Goal: Information Seeking & Learning: Learn about a topic

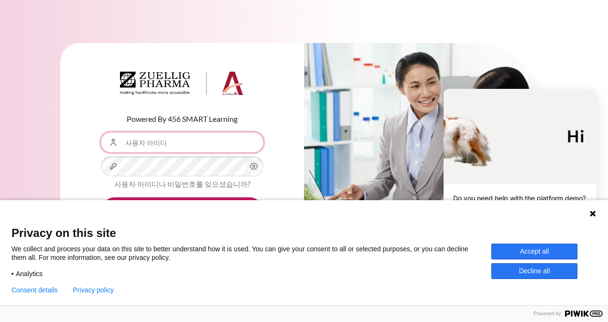
click at [204, 142] on input "사용자 아이디" at bounding box center [182, 142] width 162 height 20
type input "skkim10@zuelligphama.com"
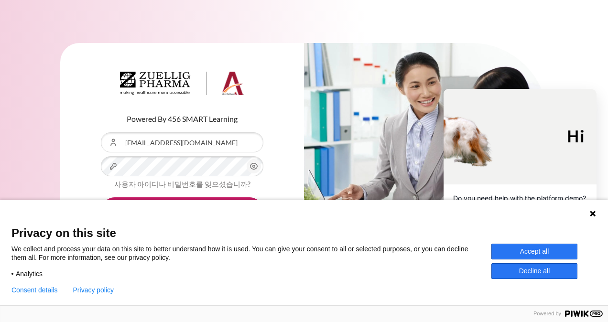
click at [253, 166] on circle "내용" at bounding box center [254, 166] width 2 height 2
click at [553, 257] on button "Accept all" at bounding box center [534, 252] width 86 height 16
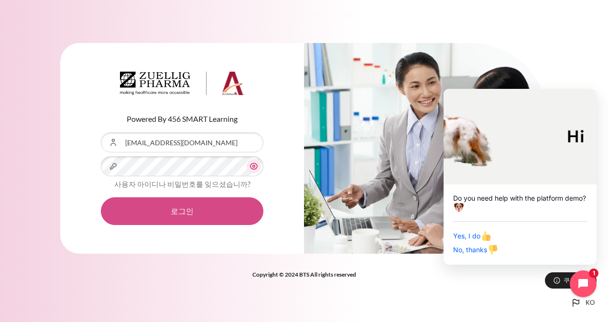
click at [215, 210] on button "로그인" at bounding box center [182, 211] width 162 height 28
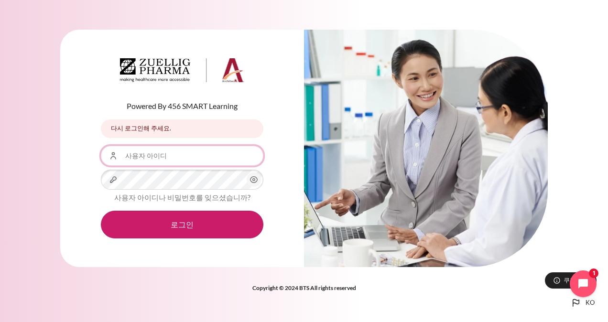
click at [190, 160] on input "사용자 아이디" at bounding box center [182, 156] width 162 height 20
type input "[EMAIL_ADDRESS][DOMAIN_NAME]"
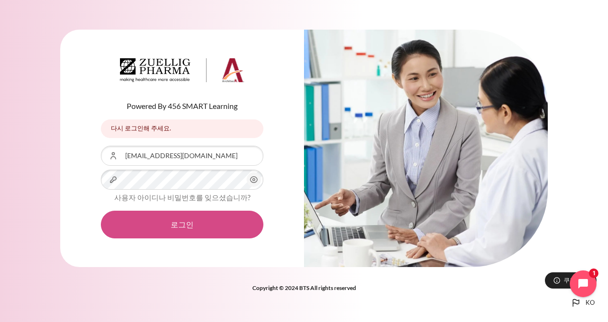
click at [206, 225] on button "로그인" at bounding box center [182, 225] width 162 height 28
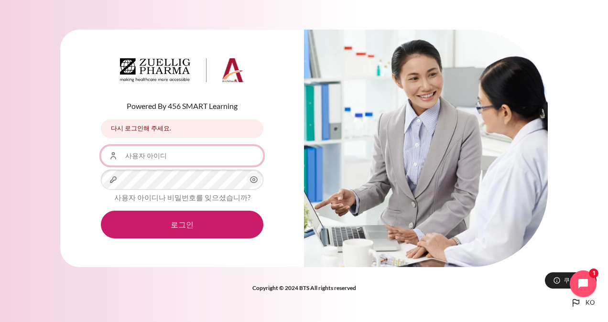
click at [210, 157] on input "사용자 아이디" at bounding box center [182, 156] width 162 height 20
type input "skkim10@ndrug.net"
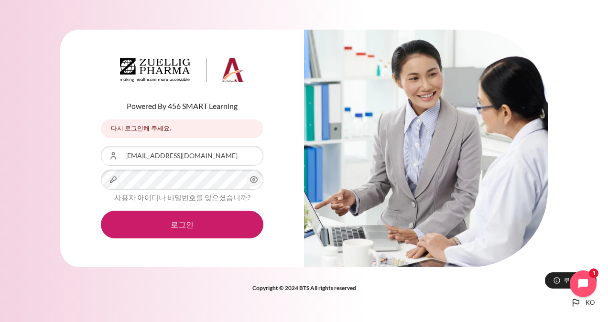
click at [253, 181] on icon "내용" at bounding box center [253, 179] width 11 height 11
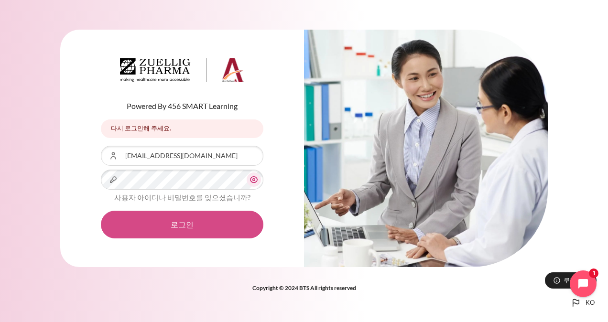
click at [226, 222] on button "로그인" at bounding box center [182, 225] width 162 height 28
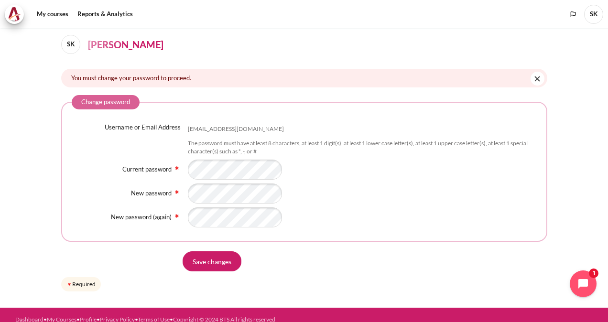
scroll to position [41, 0]
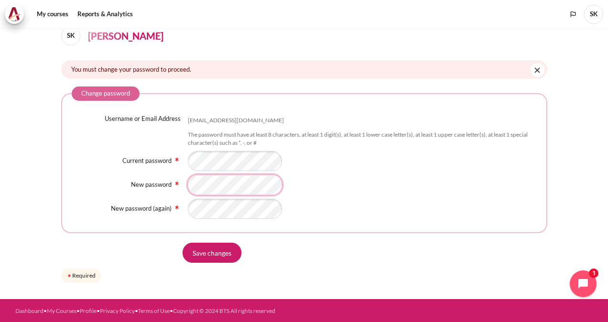
click at [151, 182] on div "New password" at bounding box center [304, 185] width 465 height 20
click at [192, 254] on input "Save changes" at bounding box center [211, 253] width 59 height 20
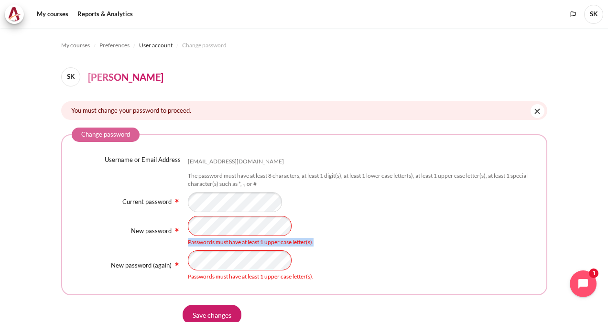
drag, startPoint x: 313, startPoint y: 243, endPoint x: 187, endPoint y: 240, distance: 126.6
click at [188, 240] on div "Passwords must have at least 1 upper case letter(s)." at bounding box center [362, 242] width 349 height 9
copy div "Passwords must have at least 1 upper case letter(s)."
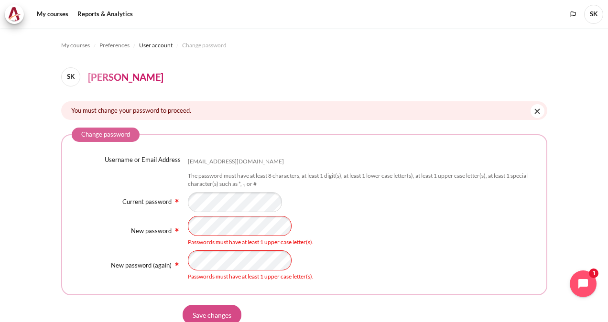
click at [213, 308] on input "Save changes" at bounding box center [211, 315] width 59 height 20
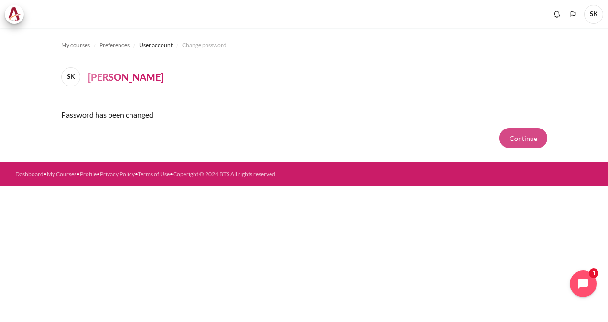
click at [527, 135] on button "Continue" at bounding box center [523, 138] width 48 height 20
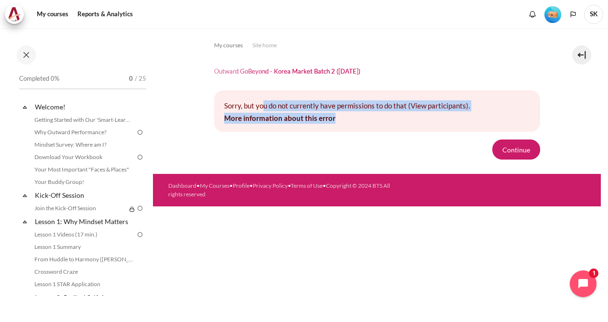
drag, startPoint x: 350, startPoint y: 119, endPoint x: 263, endPoint y: 93, distance: 91.1
click at [263, 93] on div "Sorry, but you do not currently have permissions to do that (View participants)…" at bounding box center [377, 111] width 326 height 42
click at [92, 118] on link "Getting Started with Our 'Smart-Learning' Platform" at bounding box center [84, 119] width 104 height 11
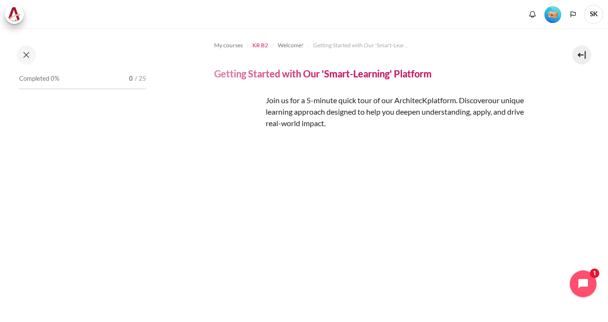
click at [263, 46] on span "KR B2" at bounding box center [260, 45] width 16 height 9
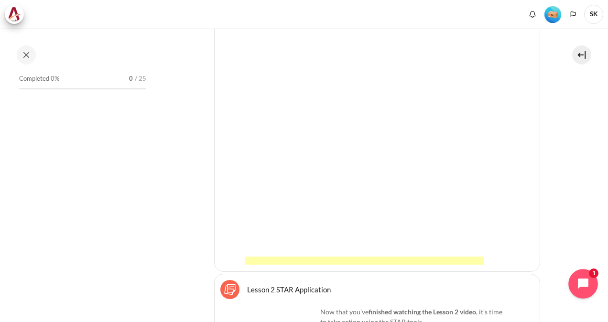
scroll to position [2770, 0]
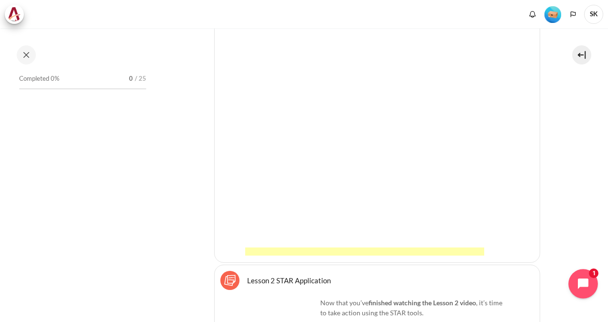
click at [576, 282] on button "Open chat widget" at bounding box center [583, 284] width 30 height 30
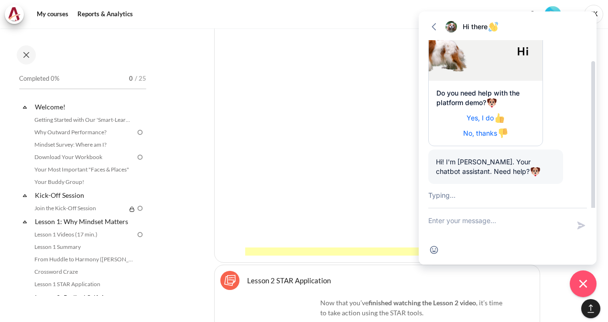
scroll to position [126, 0]
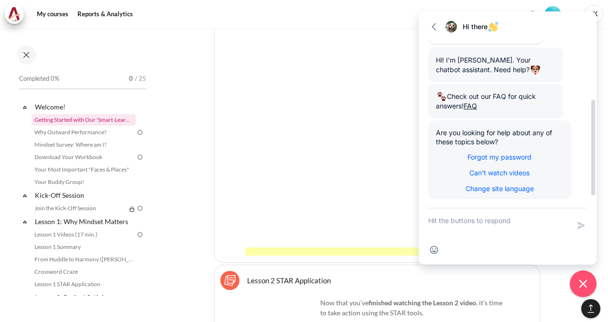
click at [88, 120] on link "Getting Started with Our 'Smart-Learning' Platform" at bounding box center [84, 119] width 104 height 11
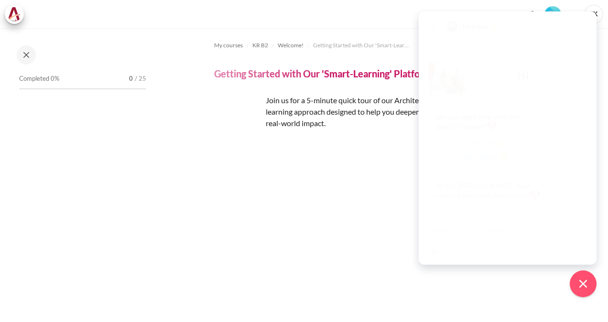
scroll to position [117, 0]
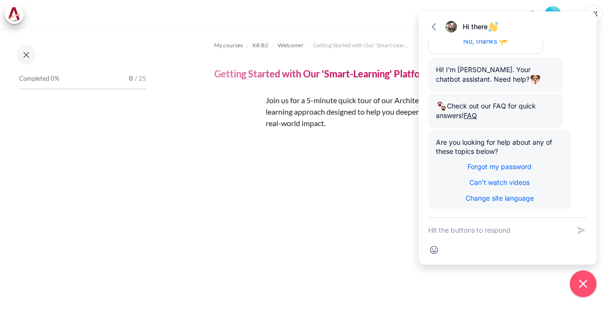
click at [335, 116] on span "our unique learning approach designed to help you deepen understanding, apply, …" at bounding box center [395, 112] width 258 height 32
click at [433, 30] on icon "button" at bounding box center [434, 27] width 10 height 10
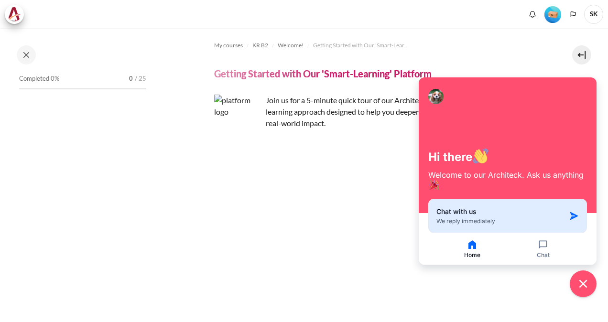
click at [570, 208] on button "Chat with us We reply immediately" at bounding box center [507, 216] width 159 height 34
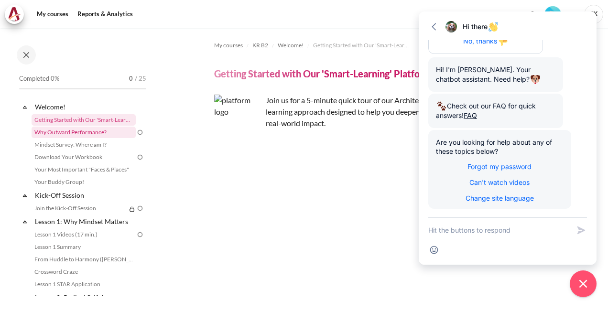
click at [97, 133] on link "Why Outward Performance?" at bounding box center [84, 132] width 104 height 11
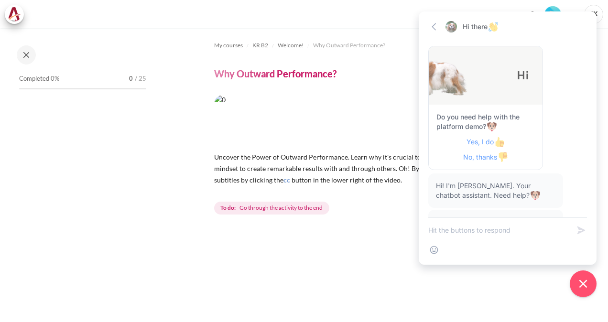
scroll to position [117, 0]
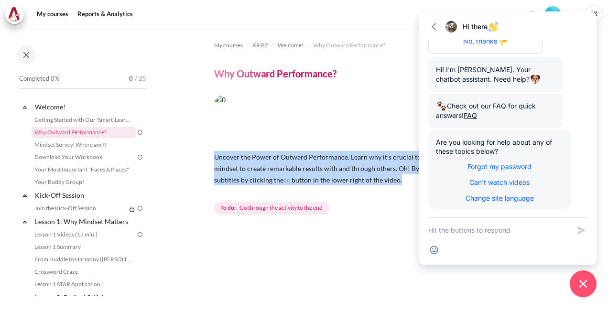
drag, startPoint x: 401, startPoint y: 178, endPoint x: 208, endPoint y: 159, distance: 193.9
click at [208, 158] on section "My courses KR B2 Welcome! Why Outward Performance? Why Outward Performance? cc" at bounding box center [377, 293] width 448 height 531
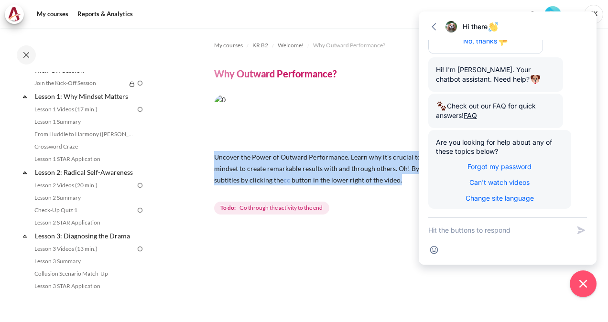
scroll to position [0, 0]
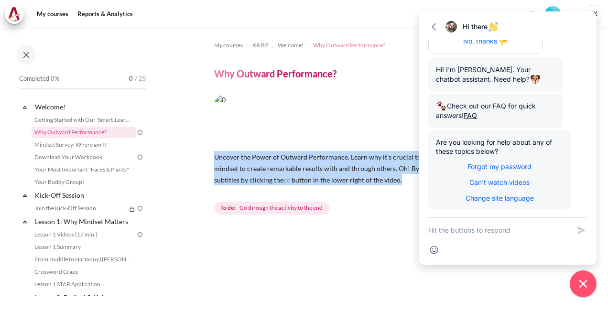
click at [361, 45] on span "Why Outward Performance?" at bounding box center [349, 45] width 72 height 9
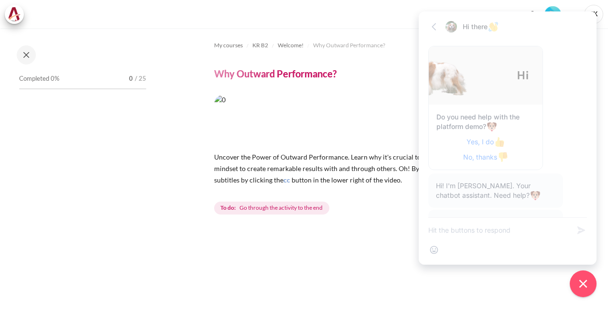
scroll to position [117, 0]
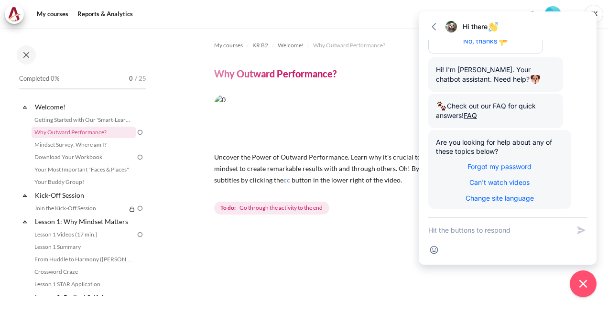
click at [367, 120] on img "Content" at bounding box center [377, 120] width 326 height 51
click at [436, 26] on icon "button" at bounding box center [434, 27] width 10 height 10
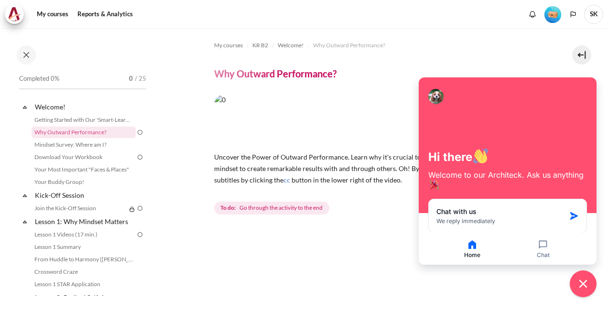
click at [476, 250] on button "Home" at bounding box center [472, 249] width 69 height 20
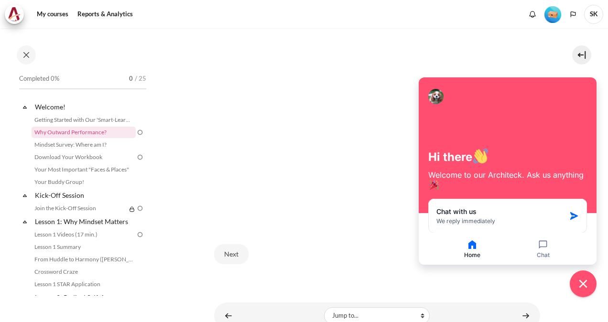
scroll to position [266, 0]
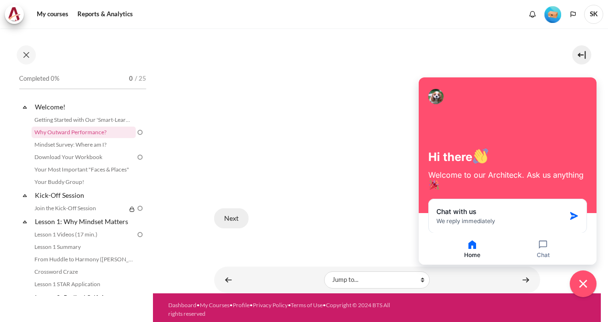
click at [231, 219] on button "Next" at bounding box center [231, 218] width 34 height 20
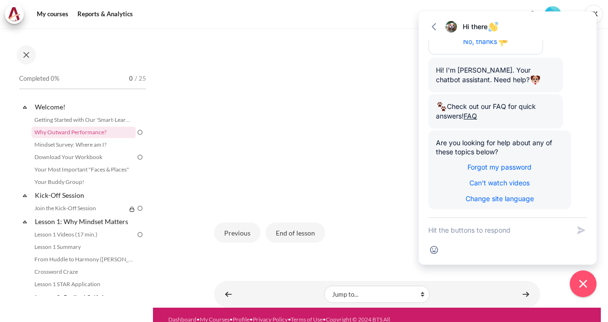
scroll to position [285, 0]
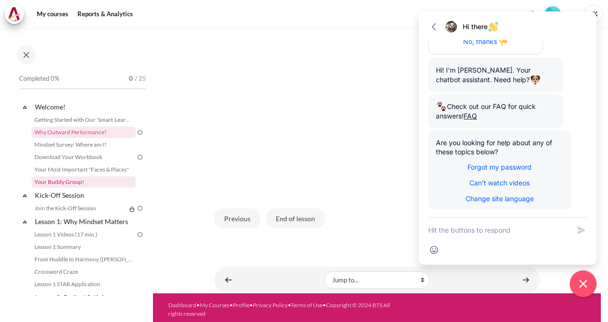
click at [80, 181] on link "Your Buddy Group!" at bounding box center [84, 181] width 104 height 11
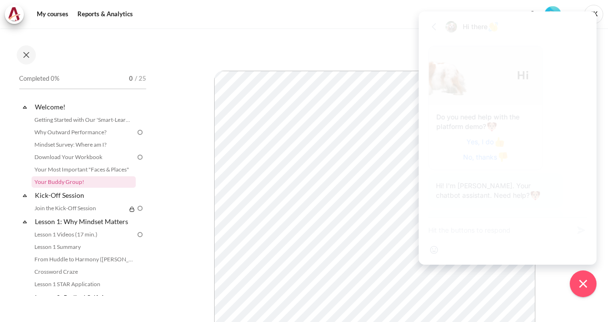
scroll to position [117, 0]
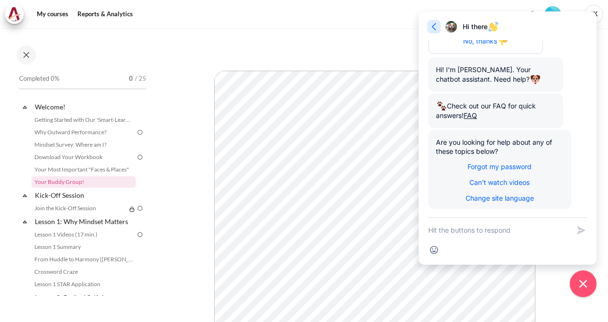
click at [435, 27] on icon "button" at bounding box center [434, 27] width 10 height 10
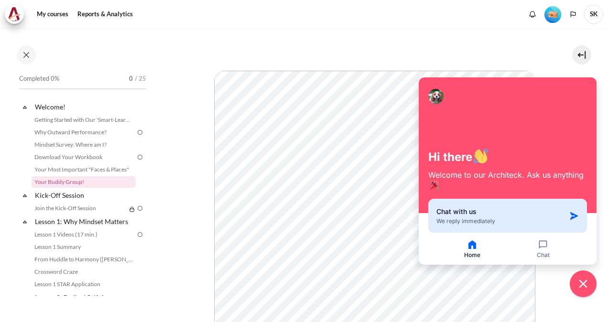
click at [575, 213] on icon "button" at bounding box center [574, 216] width 10 height 10
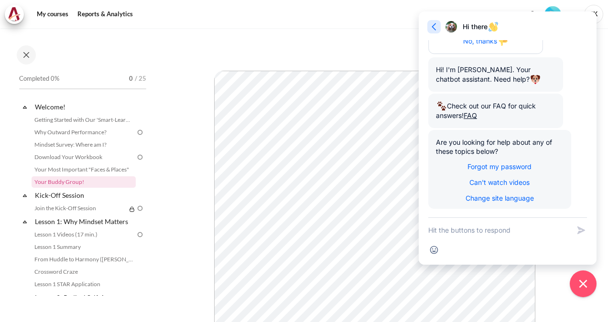
click at [435, 26] on icon "button" at bounding box center [434, 27] width 10 height 10
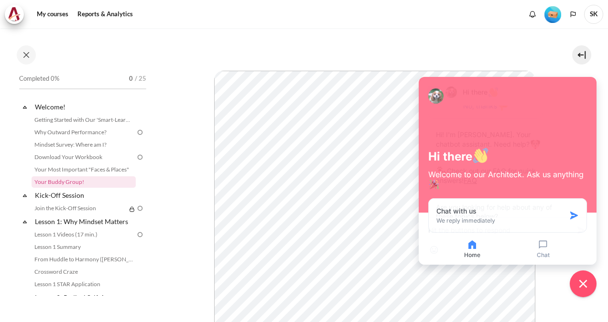
scroll to position [182, 0]
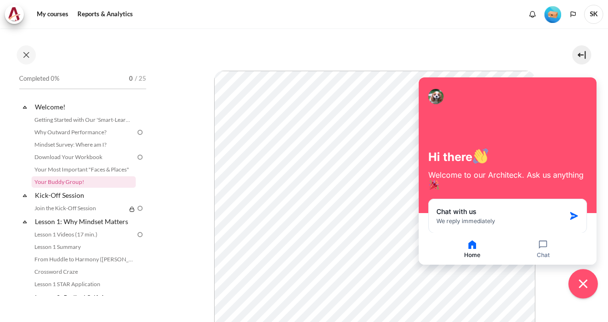
click at [589, 279] on button "Close chat widget" at bounding box center [583, 284] width 30 height 30
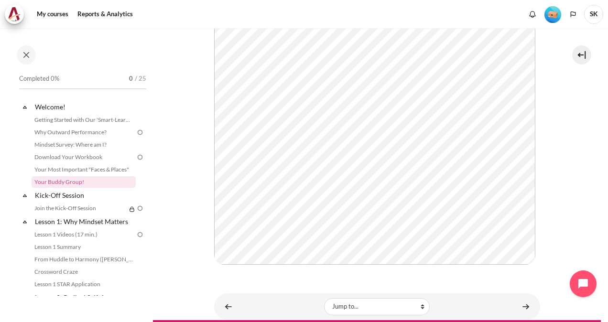
scroll to position [174, 0]
